Goal: Task Accomplishment & Management: Use online tool/utility

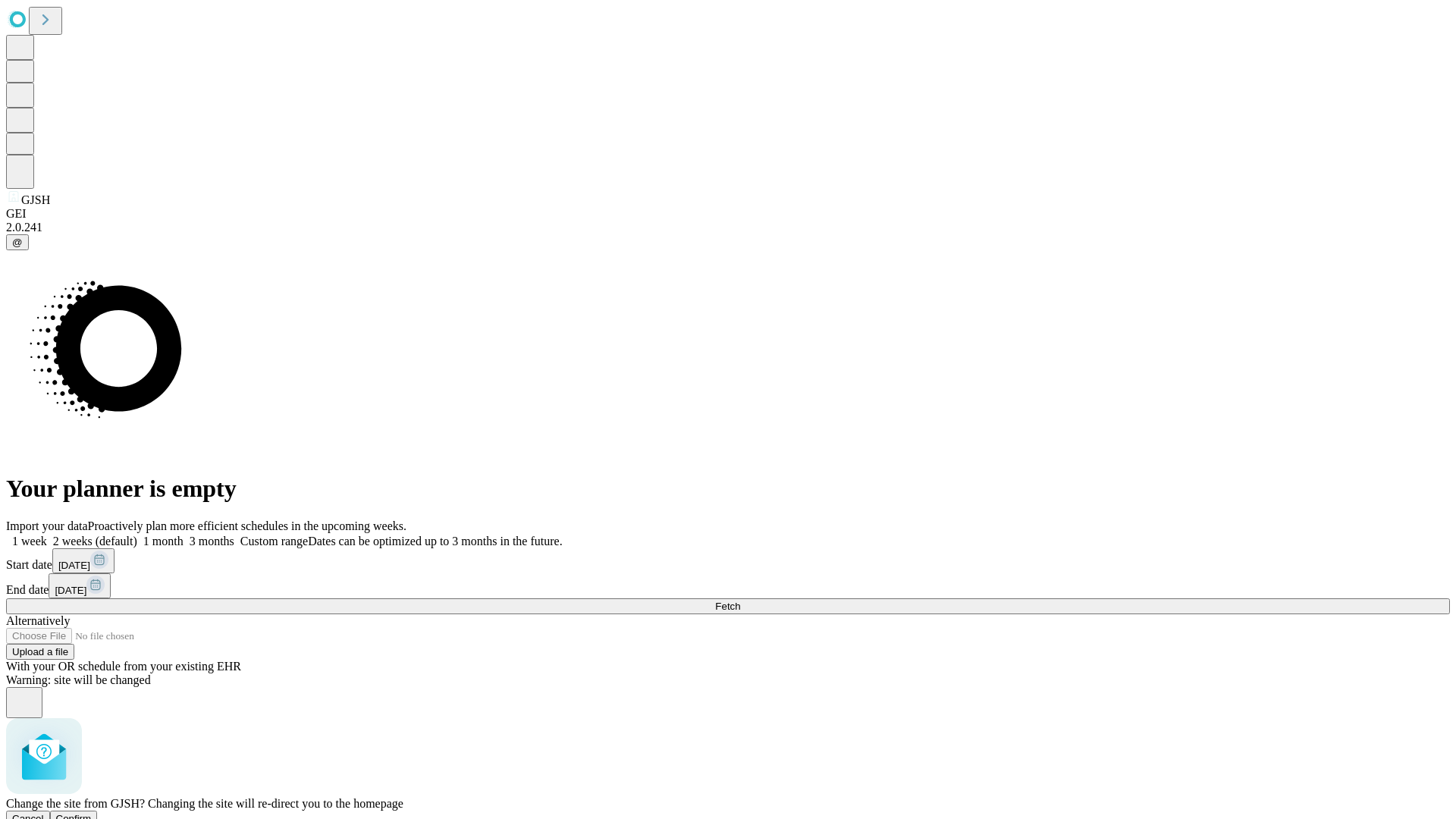
click at [91, 813] on span "Confirm" at bounding box center [74, 819] width 36 height 12
click at [137, 535] on label "2 weeks (default)" at bounding box center [91, 541] width 90 height 13
click at [740, 601] on span "Fetch" at bounding box center [728, 607] width 25 height 12
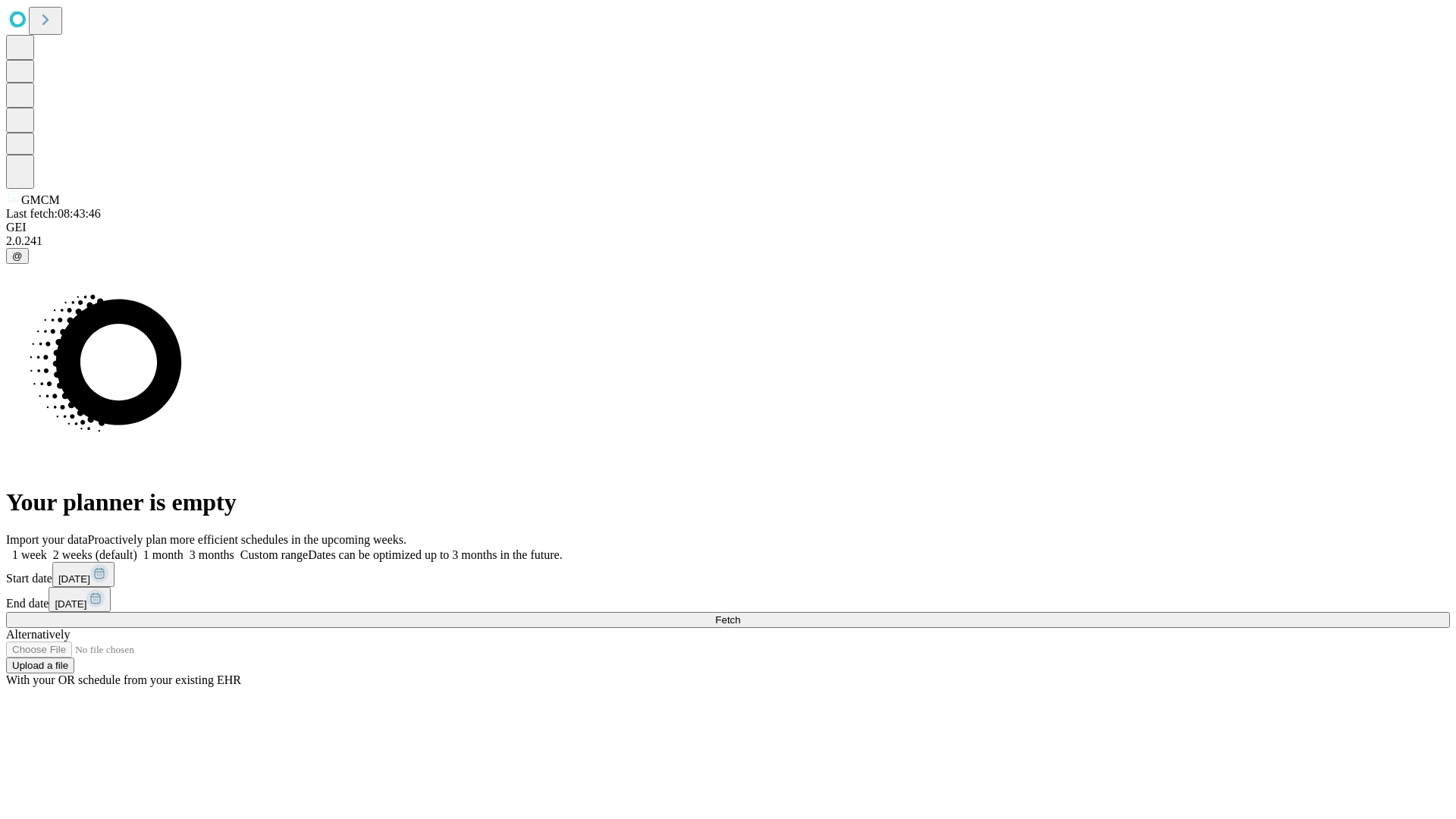
click at [137, 549] on label "2 weeks (default)" at bounding box center [91, 554] width 90 height 13
click at [740, 615] on span "Fetch" at bounding box center [728, 621] width 25 height 12
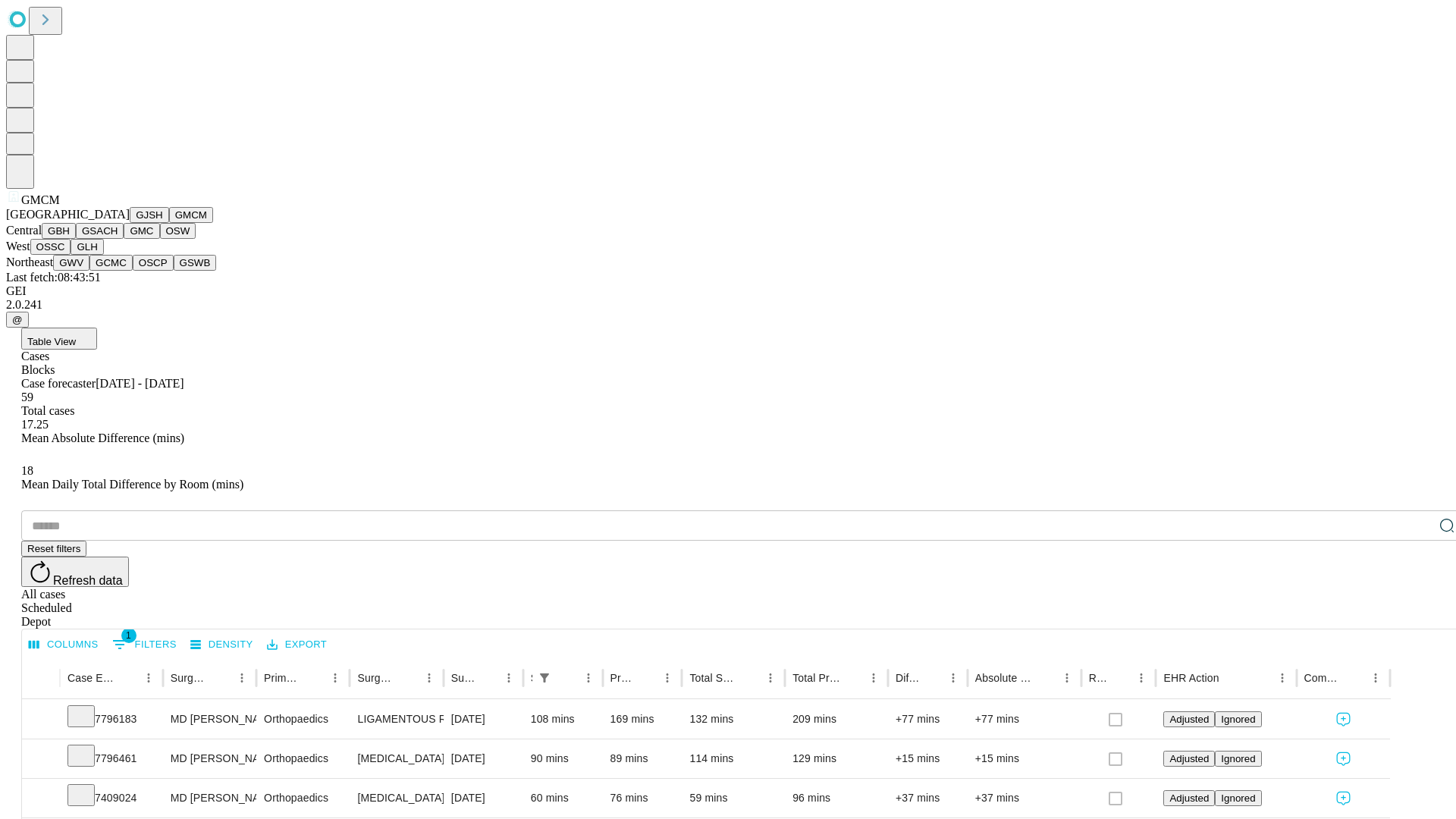
click at [76, 239] on button "GBH" at bounding box center [58, 231] width 34 height 16
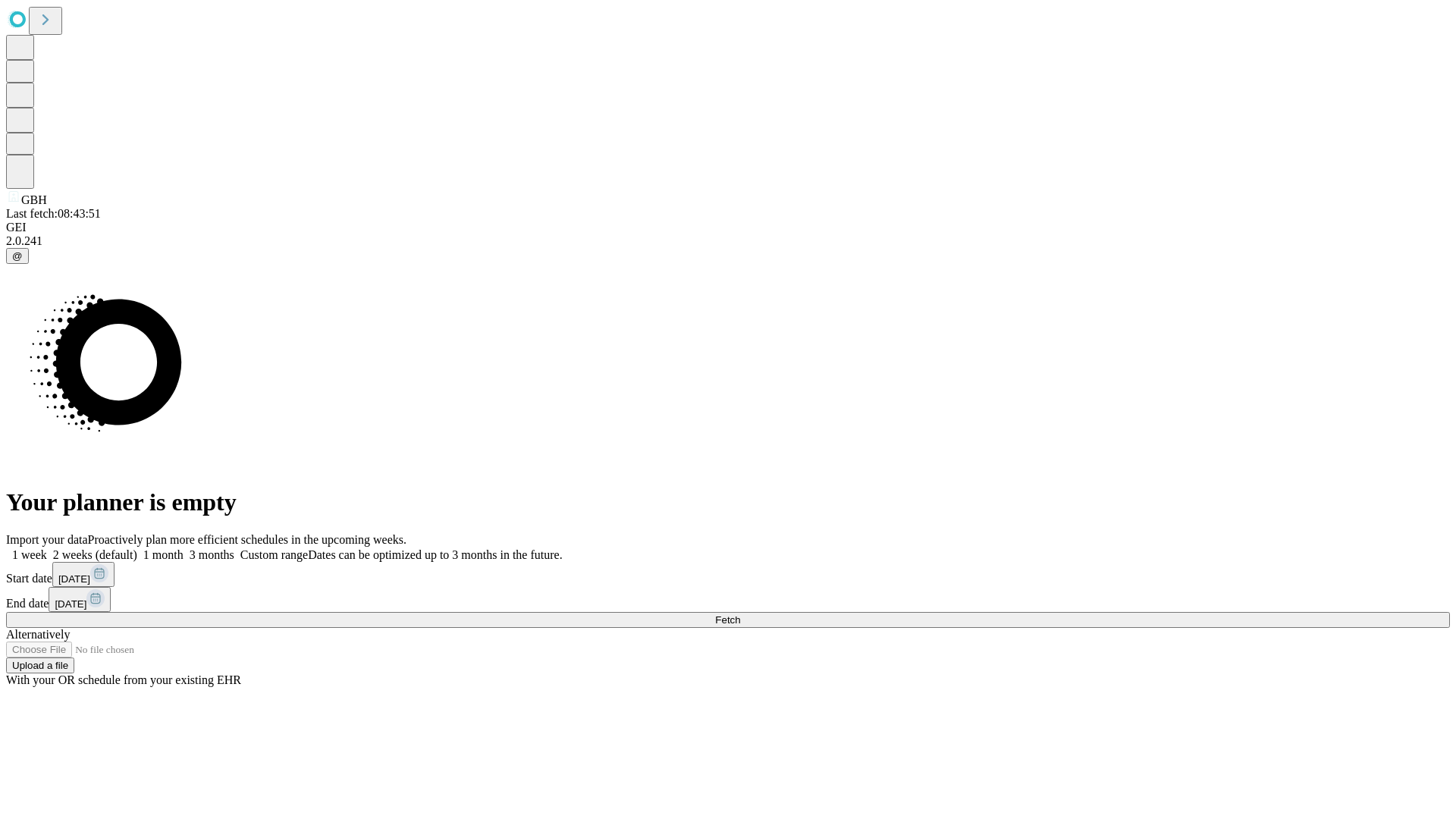
click at [137, 549] on label "2 weeks (default)" at bounding box center [91, 554] width 90 height 13
click at [740, 615] on span "Fetch" at bounding box center [728, 621] width 25 height 12
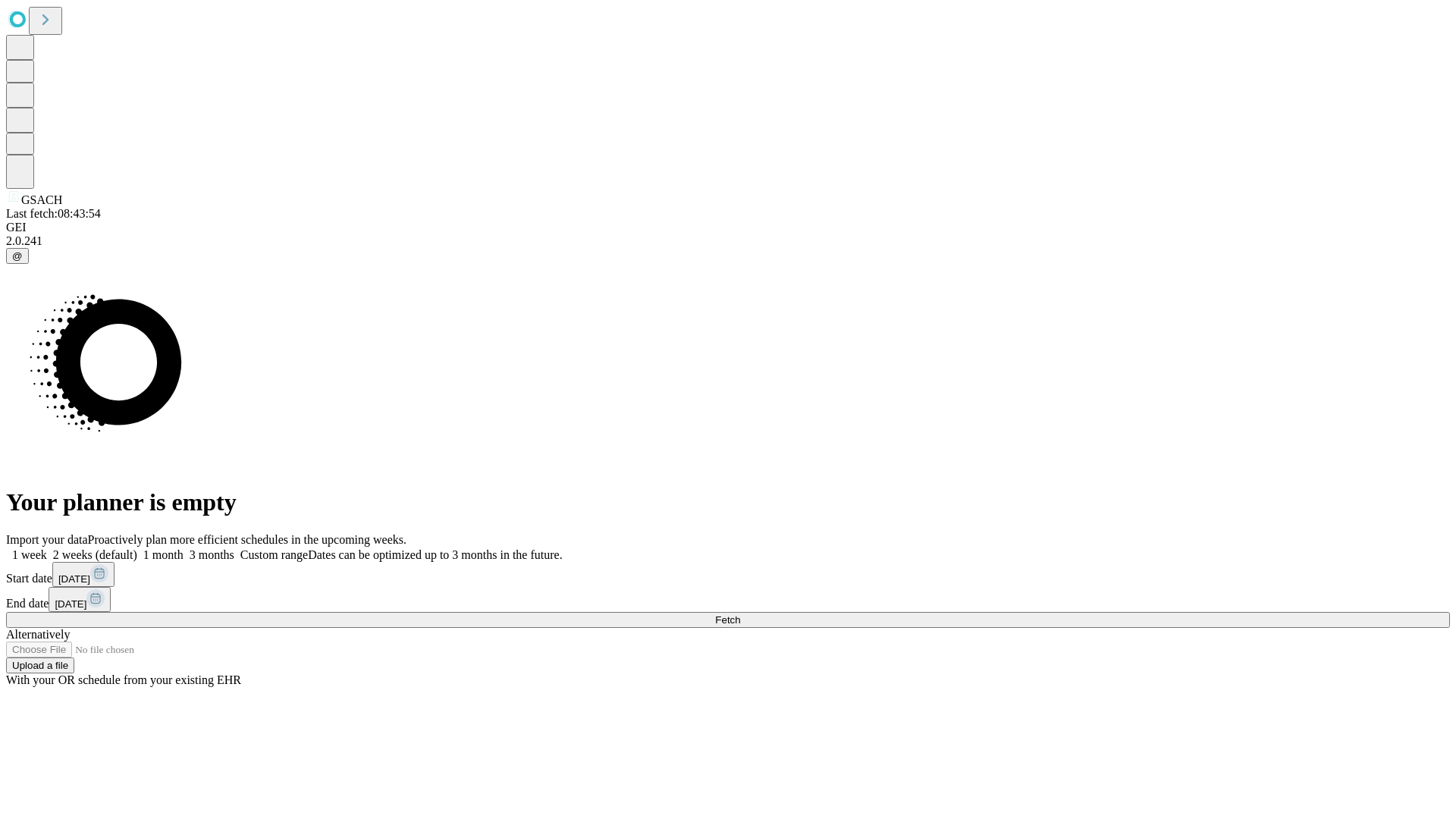
click at [137, 549] on label "2 weeks (default)" at bounding box center [91, 554] width 90 height 13
click at [740, 615] on span "Fetch" at bounding box center [728, 621] width 25 height 12
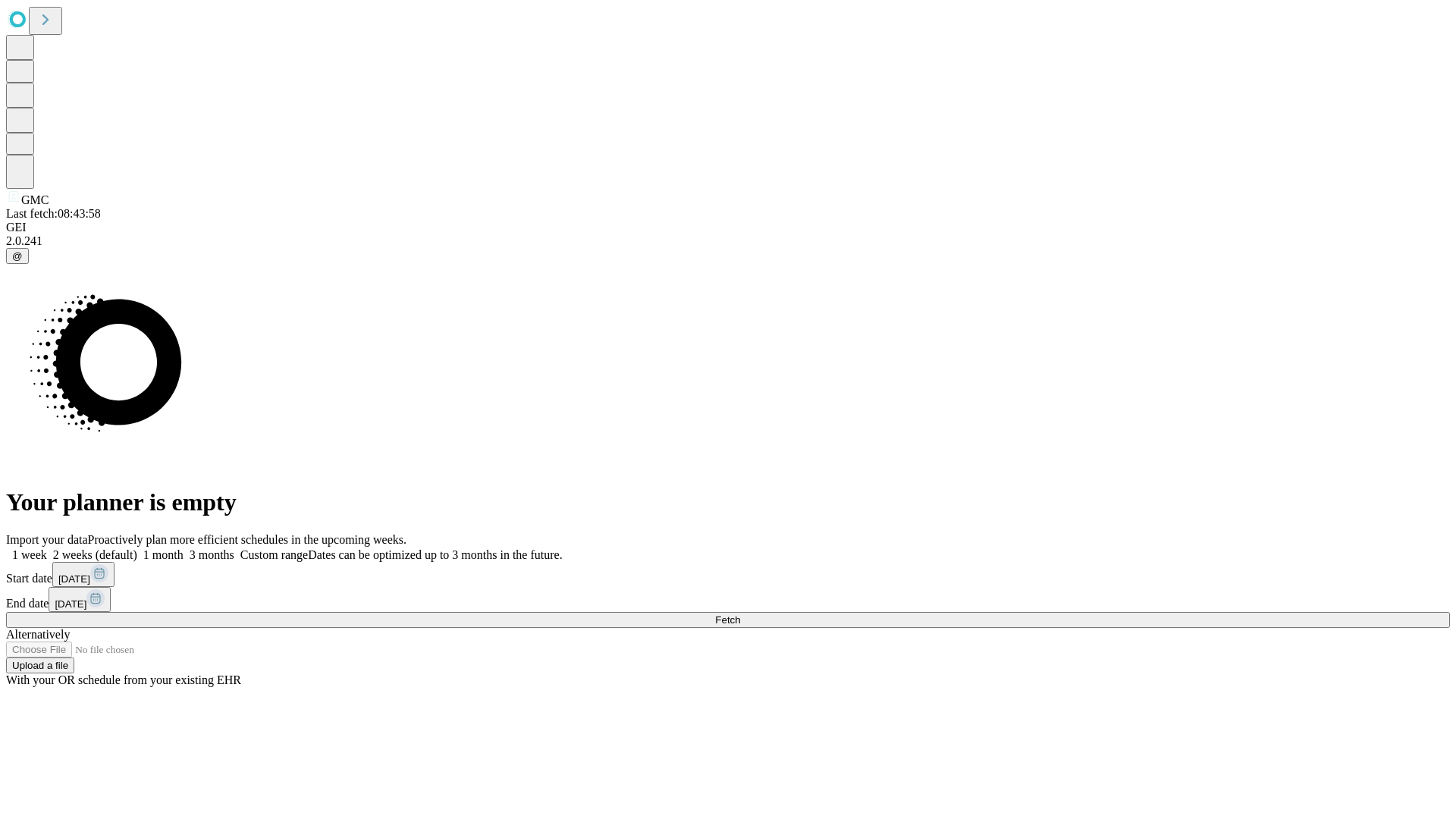
click at [740, 615] on span "Fetch" at bounding box center [728, 621] width 25 height 12
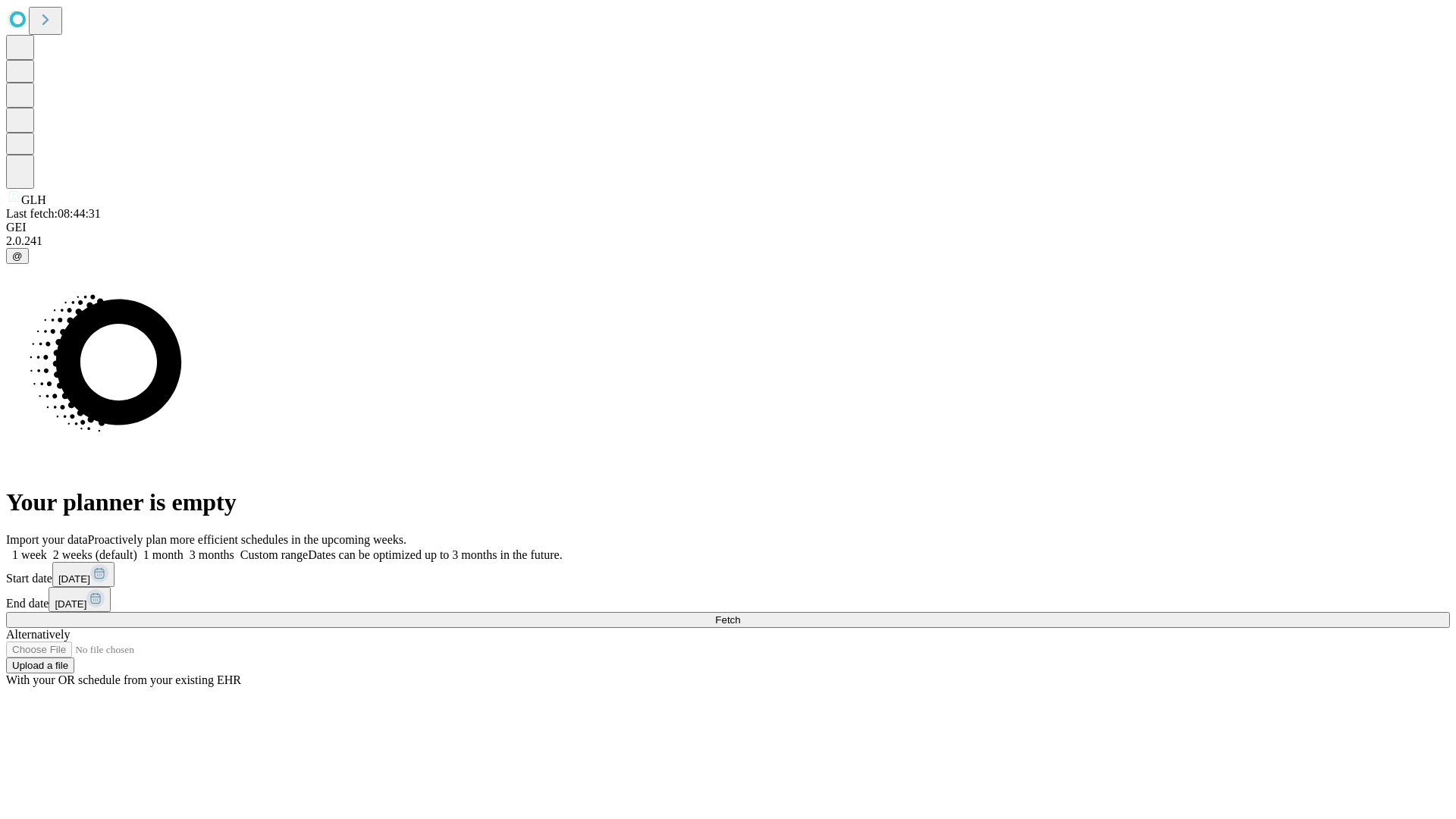
click at [740, 615] on span "Fetch" at bounding box center [728, 621] width 25 height 12
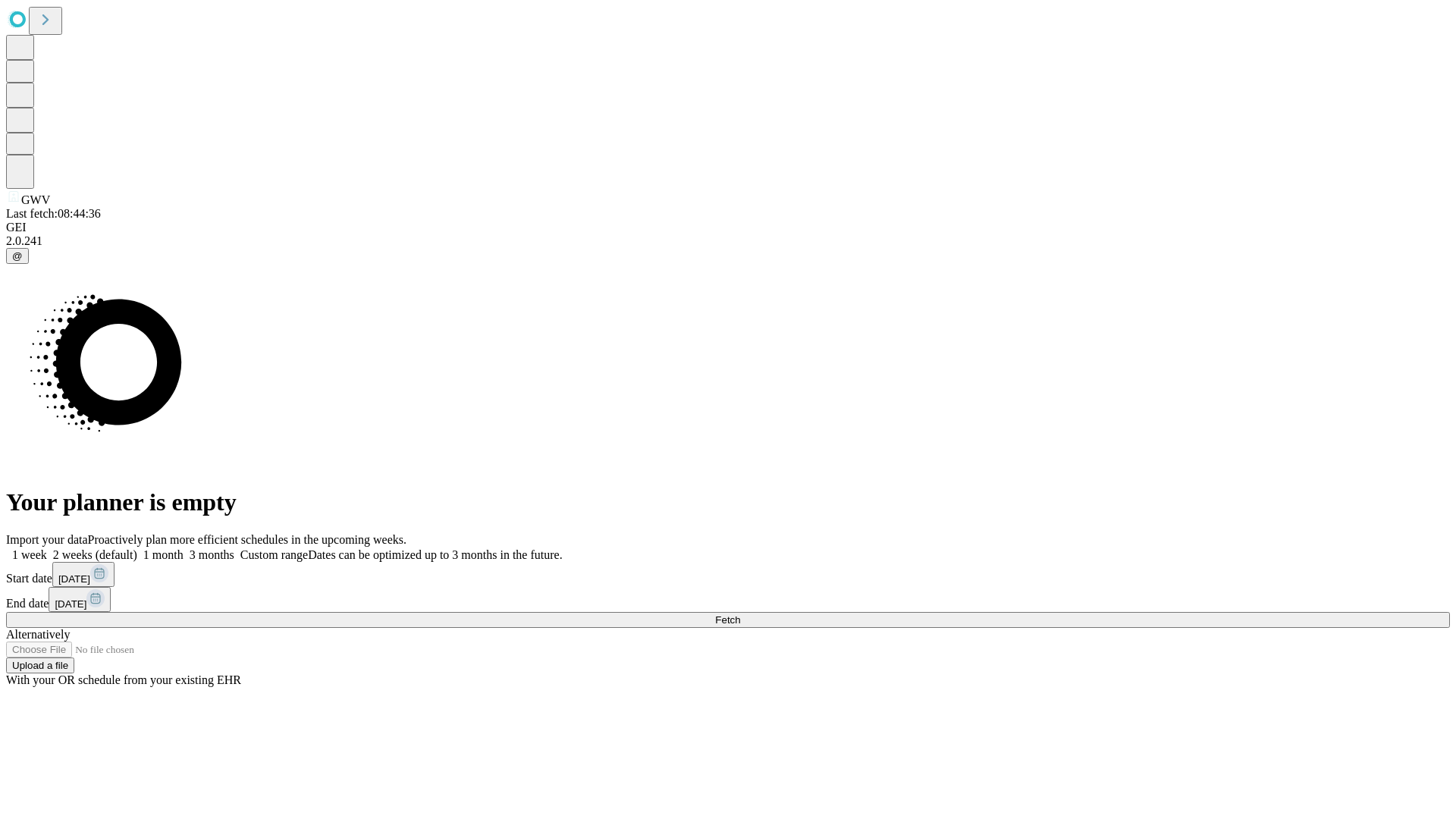
click at [137, 549] on label "2 weeks (default)" at bounding box center [91, 554] width 90 height 13
click at [740, 615] on span "Fetch" at bounding box center [728, 621] width 25 height 12
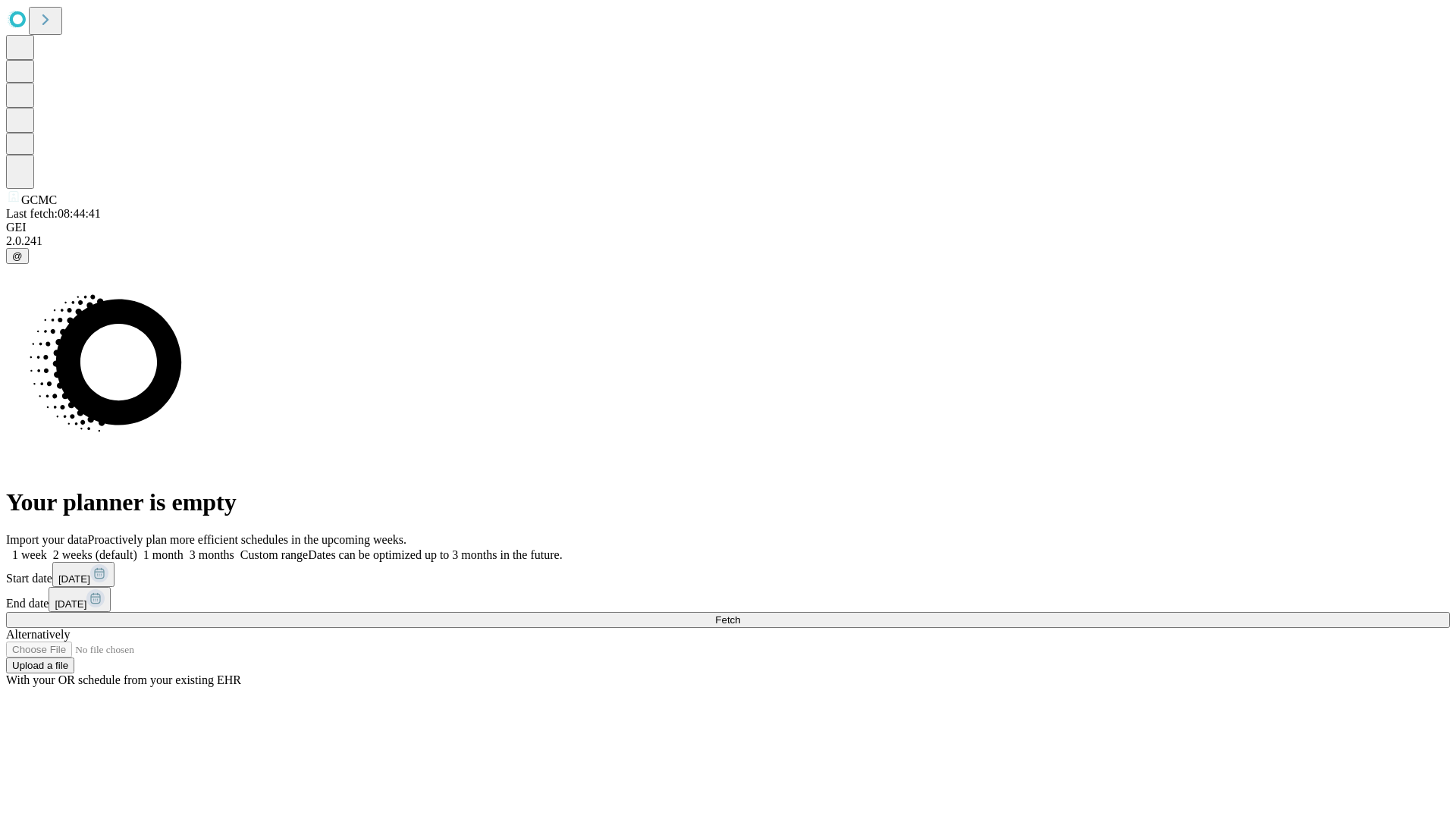
click at [137, 549] on label "2 weeks (default)" at bounding box center [91, 554] width 90 height 13
click at [740, 615] on span "Fetch" at bounding box center [728, 621] width 25 height 12
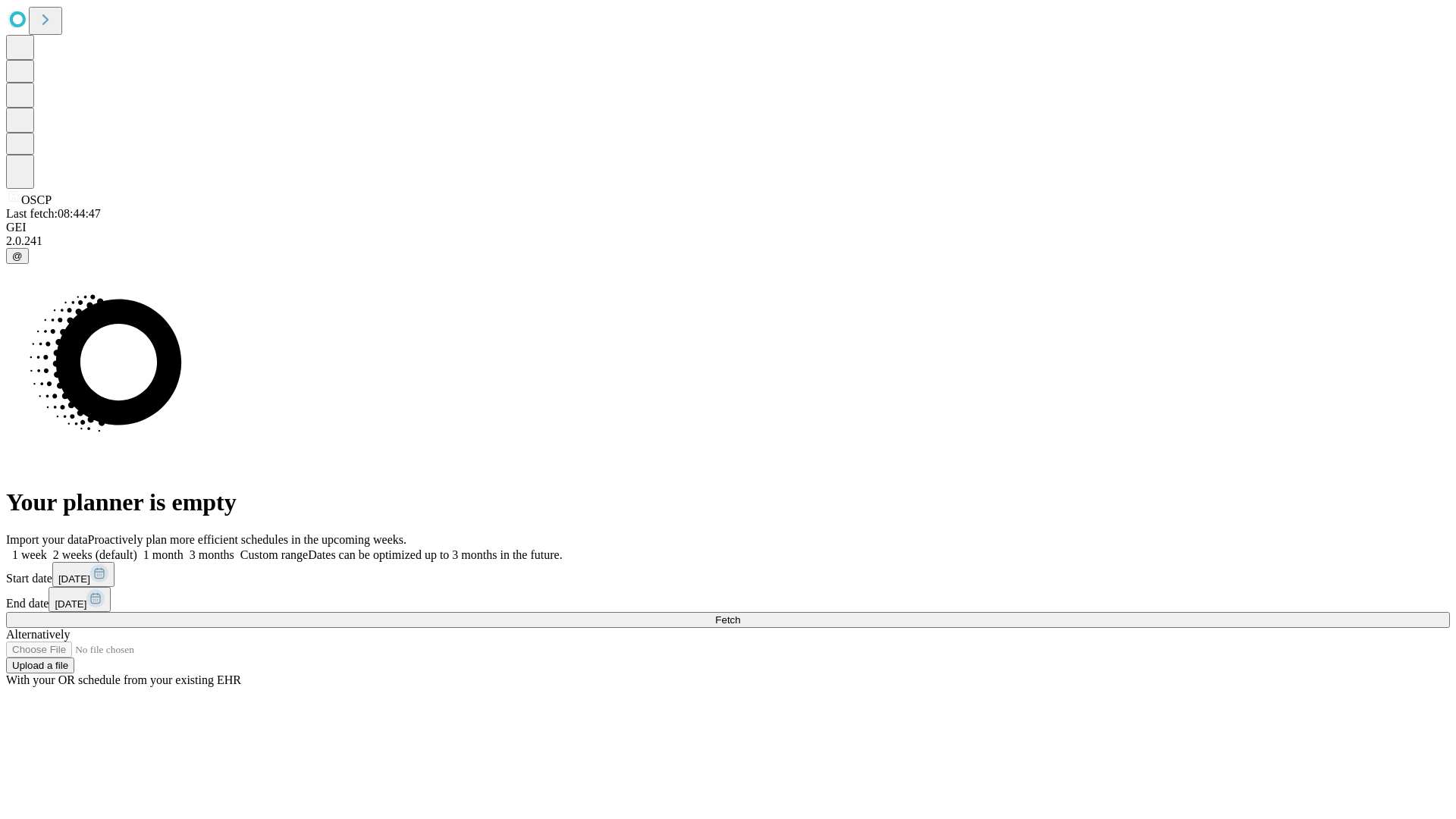
click at [137, 549] on label "2 weeks (default)" at bounding box center [91, 554] width 90 height 13
click at [740, 615] on span "Fetch" at bounding box center [728, 621] width 25 height 12
